Goal: Find specific page/section: Find specific page/section

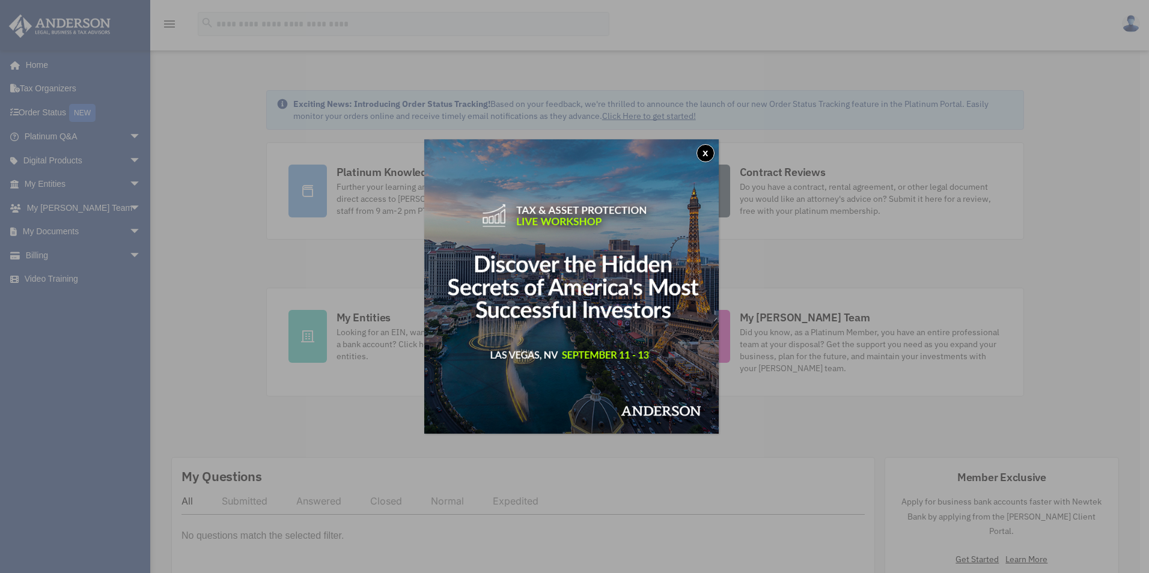
click at [708, 152] on button "x" at bounding box center [705, 153] width 18 height 18
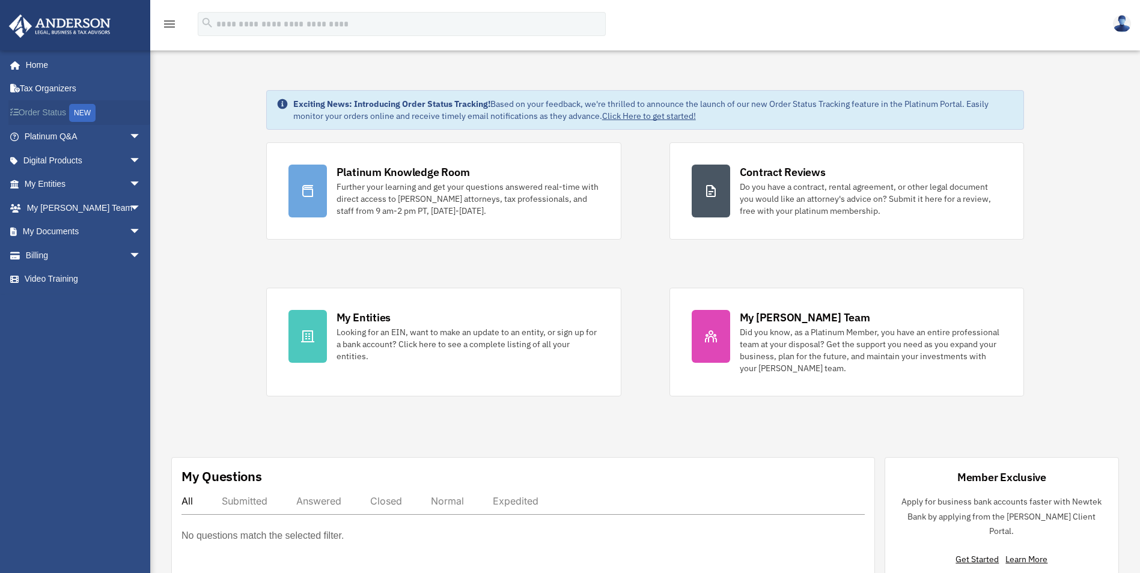
click at [40, 112] on link "Order Status NEW" at bounding box center [83, 112] width 151 height 25
click at [84, 187] on link "My Entities arrow_drop_down" at bounding box center [83, 184] width 151 height 24
click at [129, 183] on span "arrow_drop_down" at bounding box center [141, 184] width 24 height 25
